Goal: Information Seeking & Learning: Stay updated

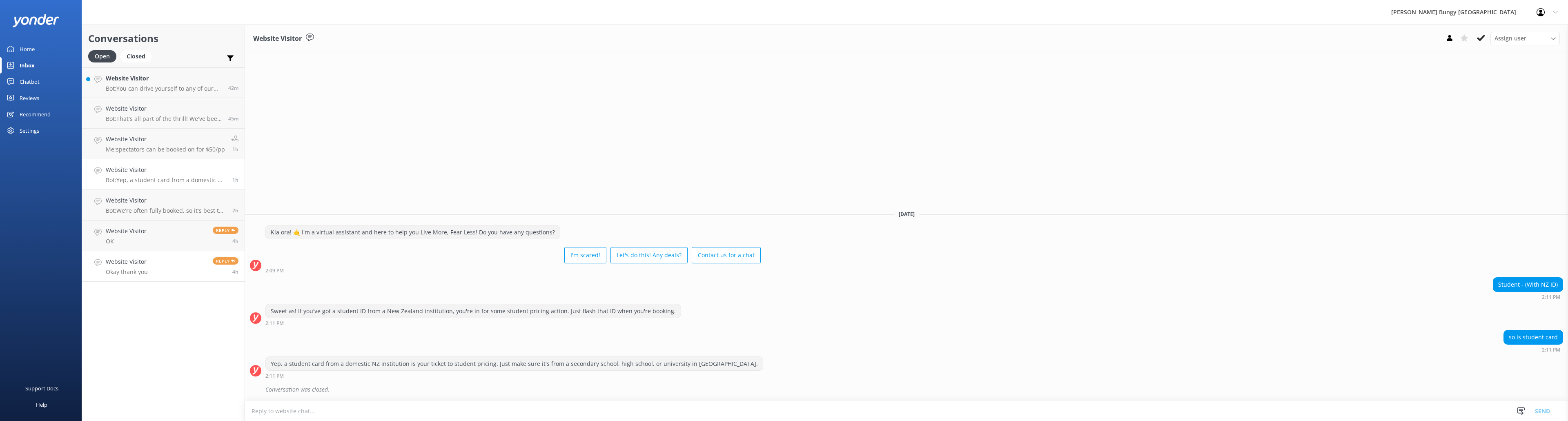
click at [171, 261] on link "Website Visitor Okay thank you Reply 4h" at bounding box center [163, 266] width 163 height 30
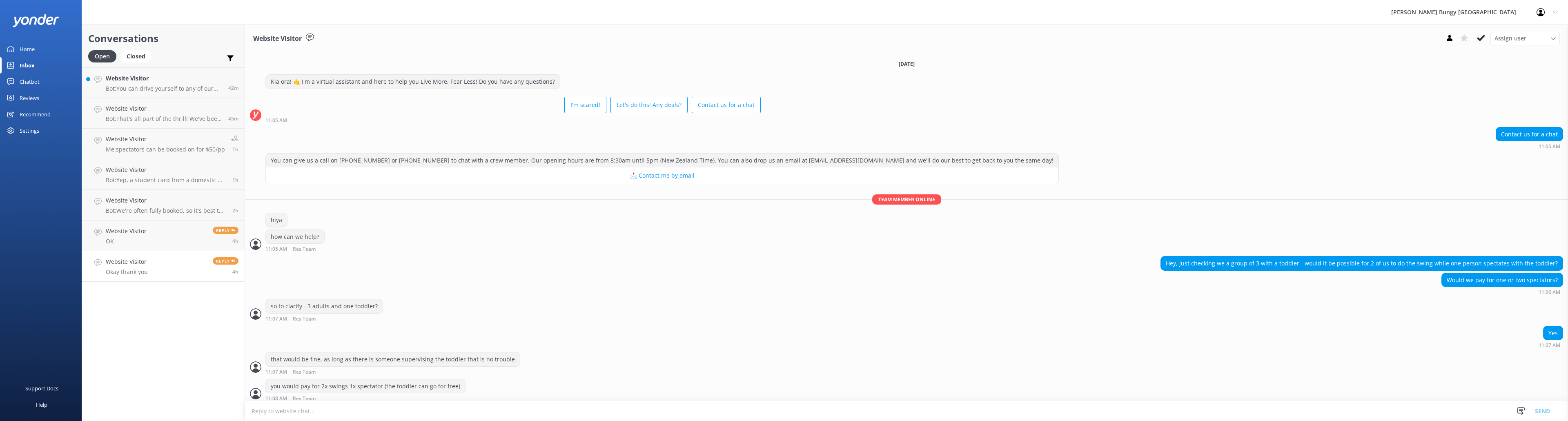
scroll to position [32, 0]
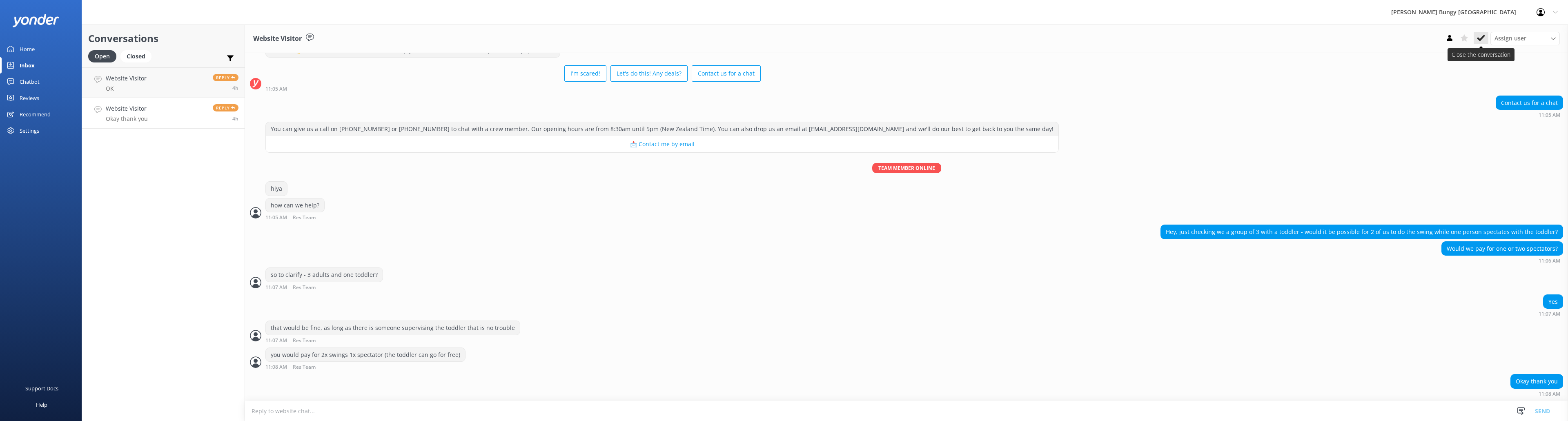
click at [1479, 36] on icon at bounding box center [1480, 38] width 8 height 8
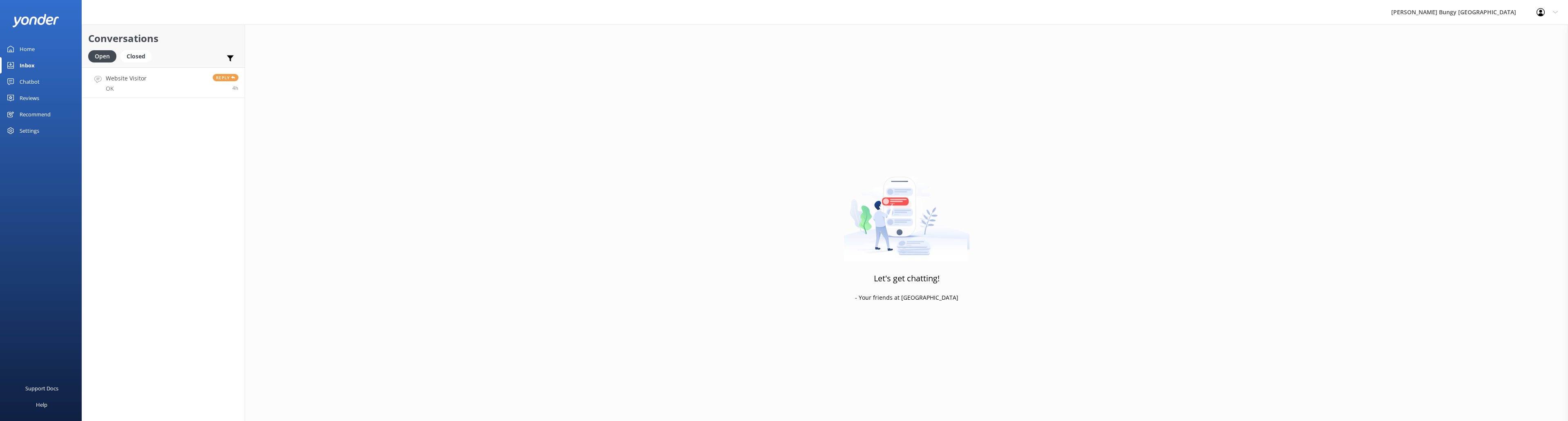
click at [141, 88] on p "OK" at bounding box center [126, 89] width 41 height 7
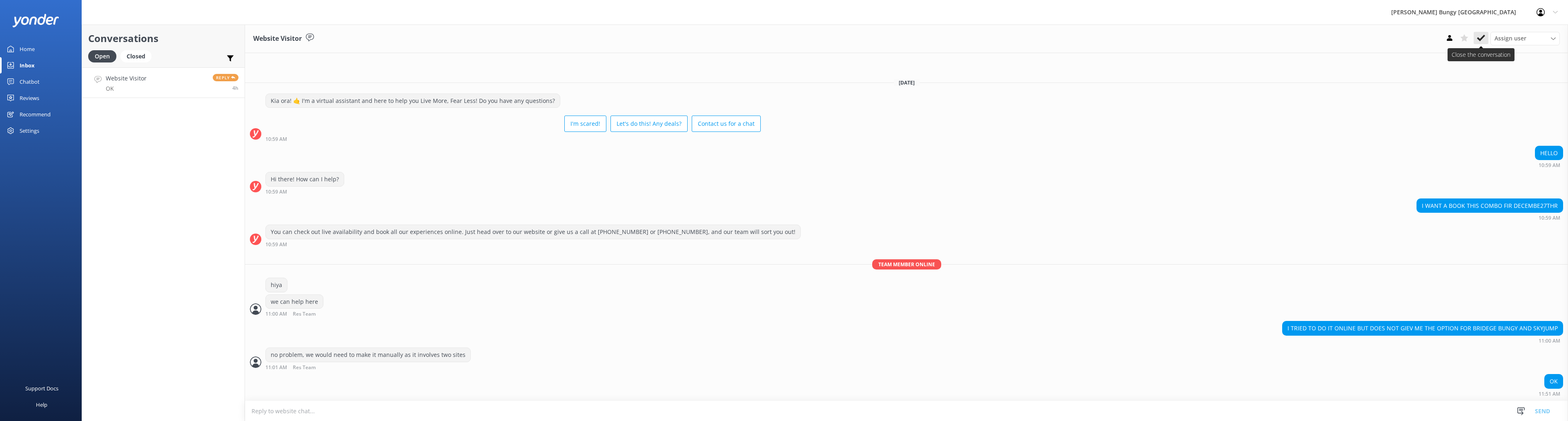
click at [1480, 34] on icon at bounding box center [1480, 38] width 8 height 8
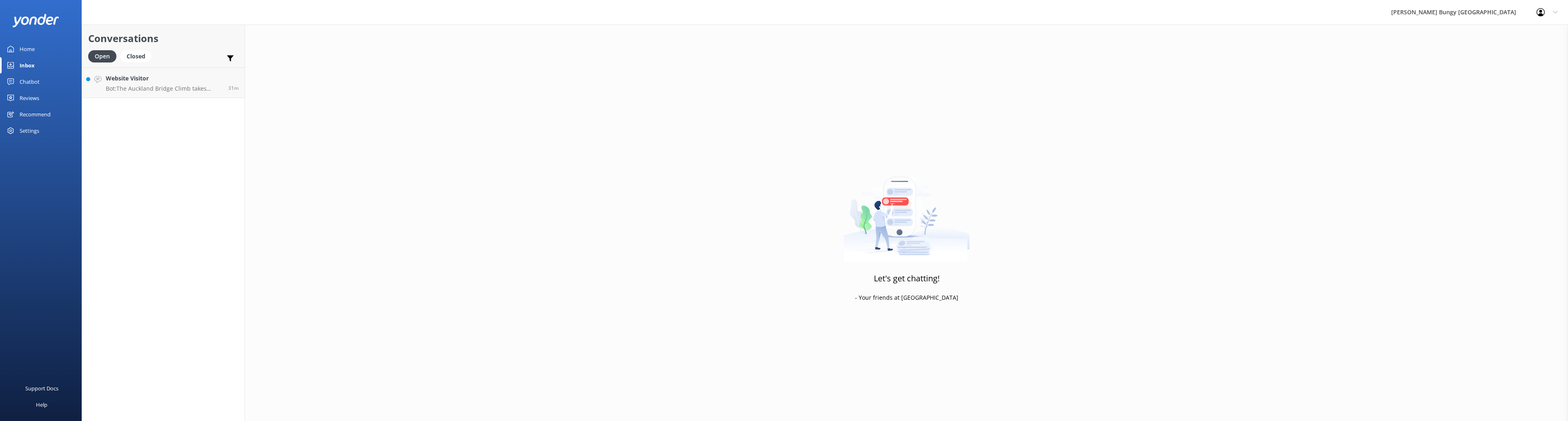
click at [29, 94] on div "Reviews" at bounding box center [29, 98] width 19 height 16
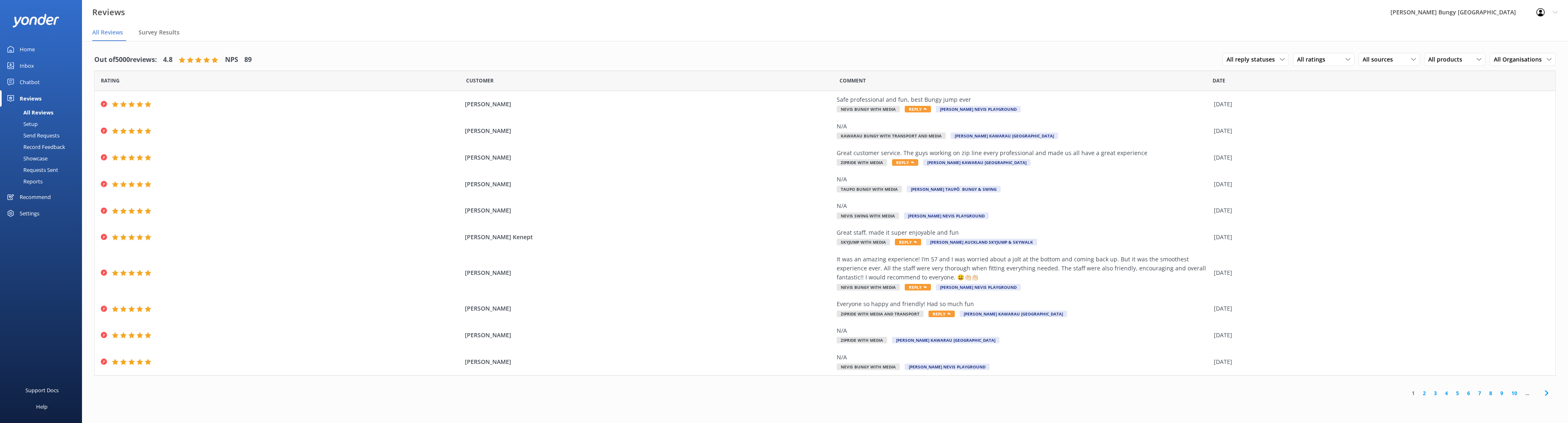
click at [1424, 390] on link "2" at bounding box center [1424, 393] width 11 height 8
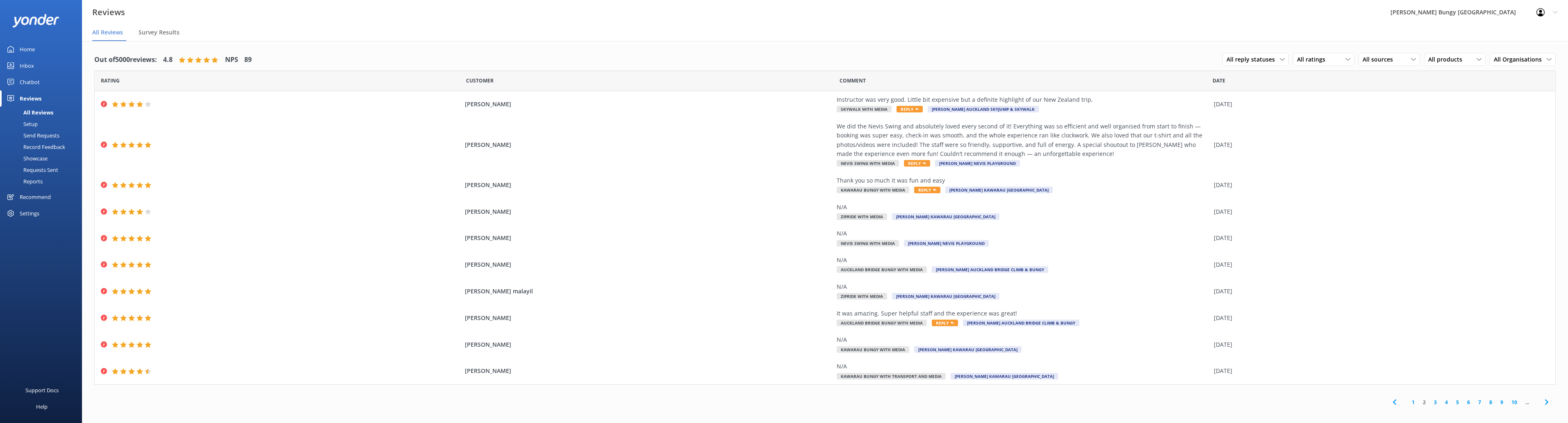
click at [1437, 401] on link "3" at bounding box center [1435, 402] width 11 height 8
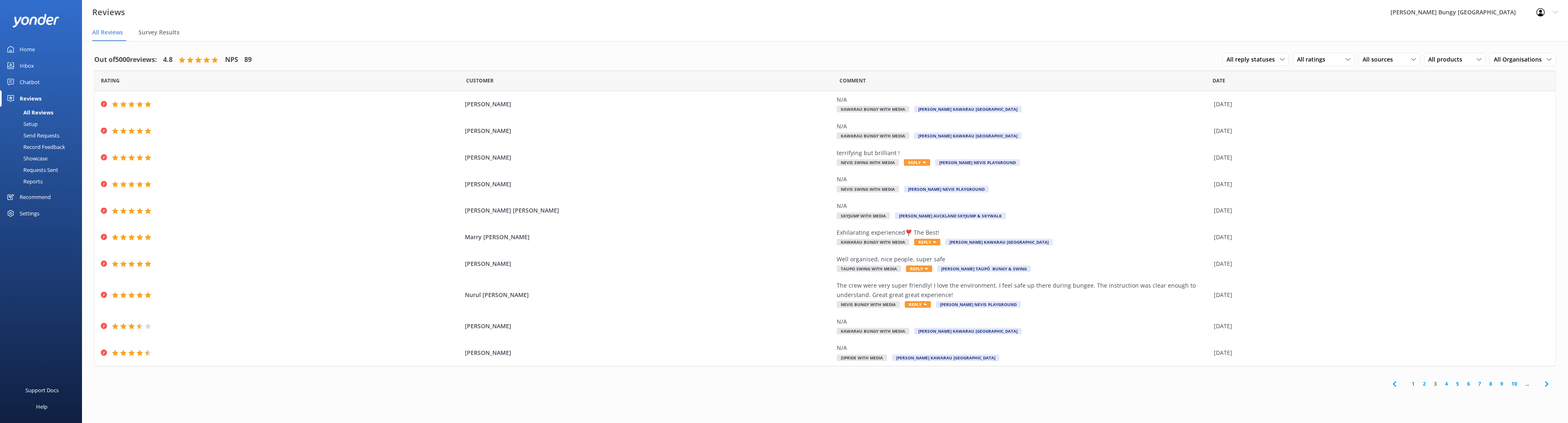
click at [1446, 380] on link "4" at bounding box center [1446, 383] width 11 height 8
